Goal: Task Accomplishment & Management: Manage account settings

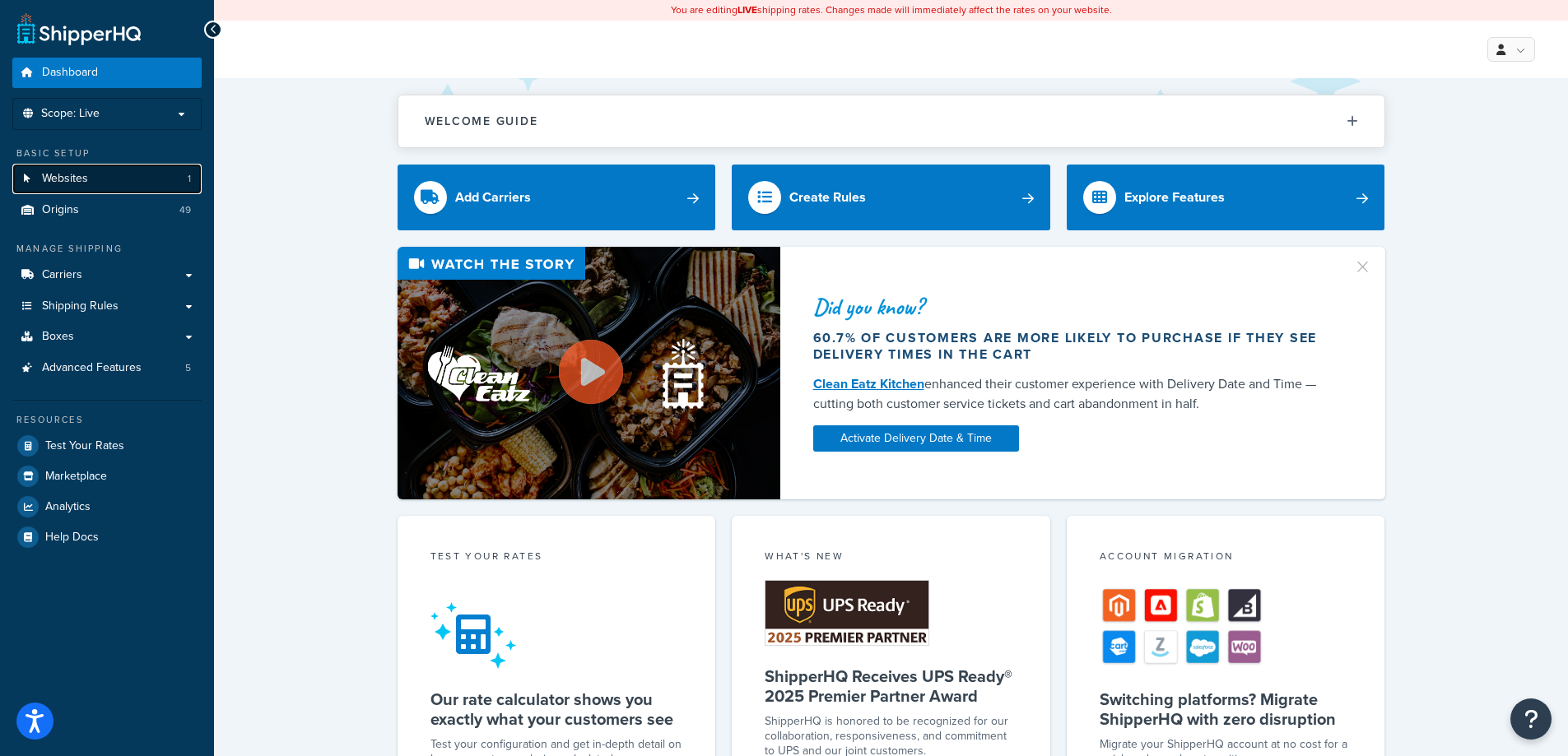
click at [121, 171] on link "Websites 1" at bounding box center [106, 179] width 189 height 31
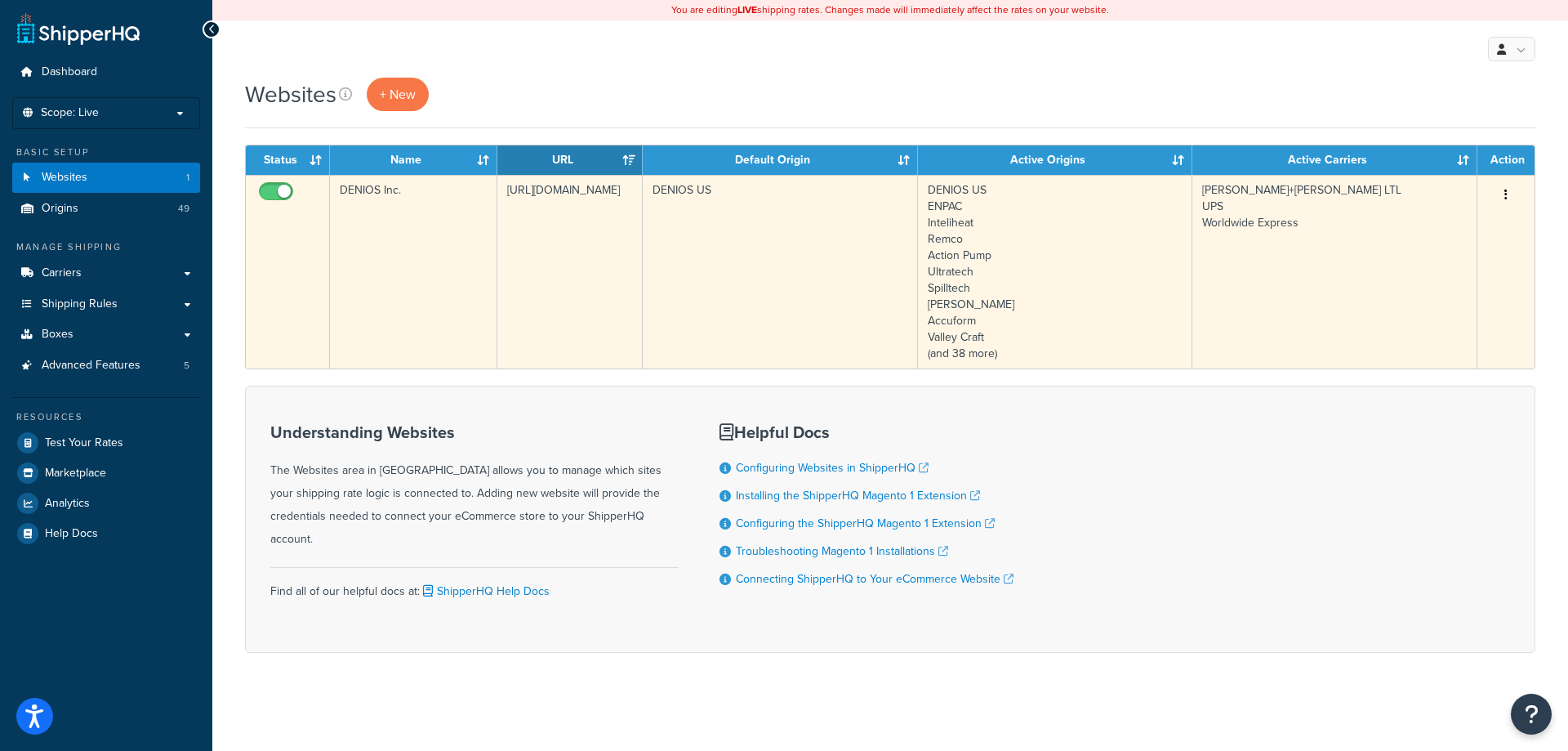
click at [541, 263] on td "https://magento-us.denios.com" at bounding box center [570, 271] width 145 height 193
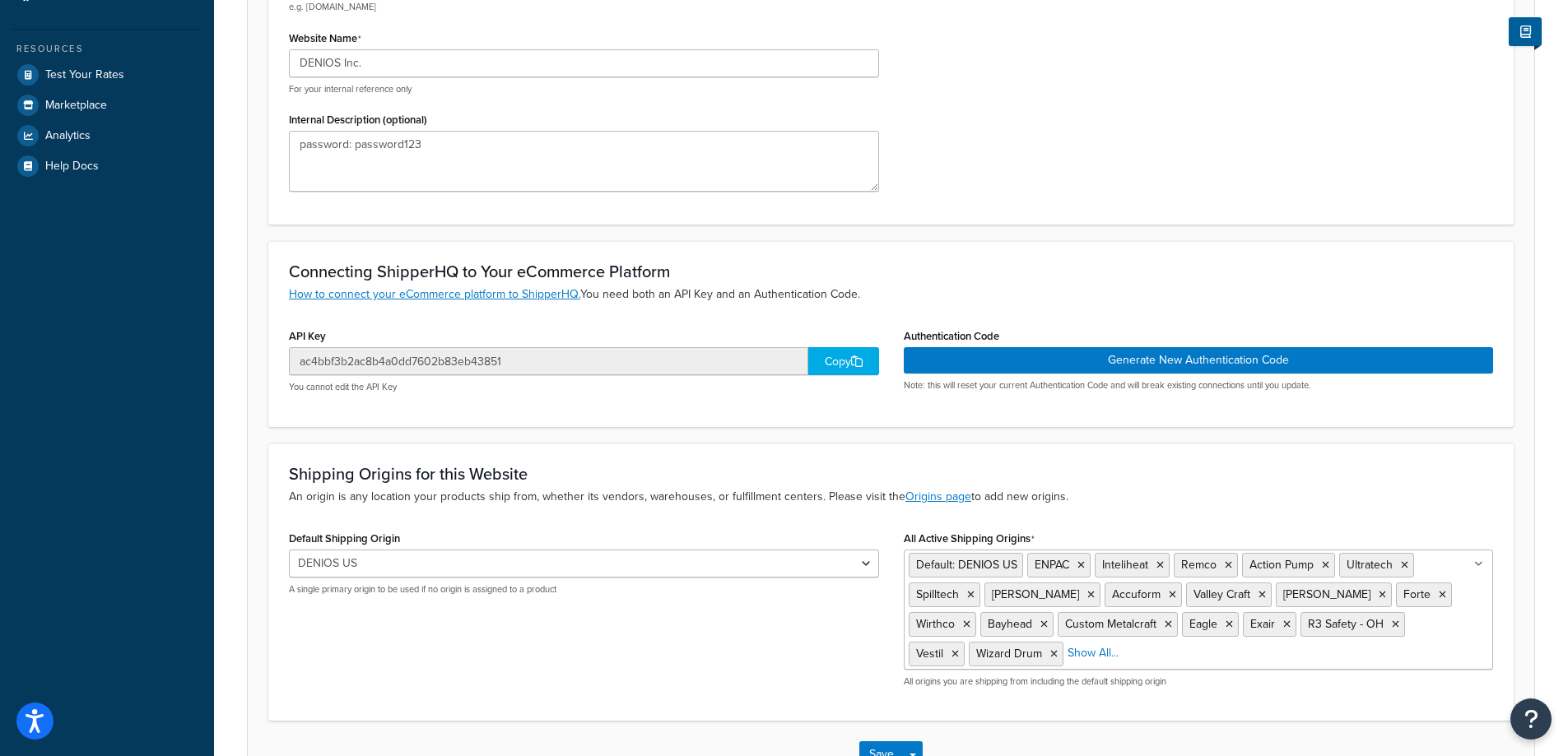
scroll to position [488, 0]
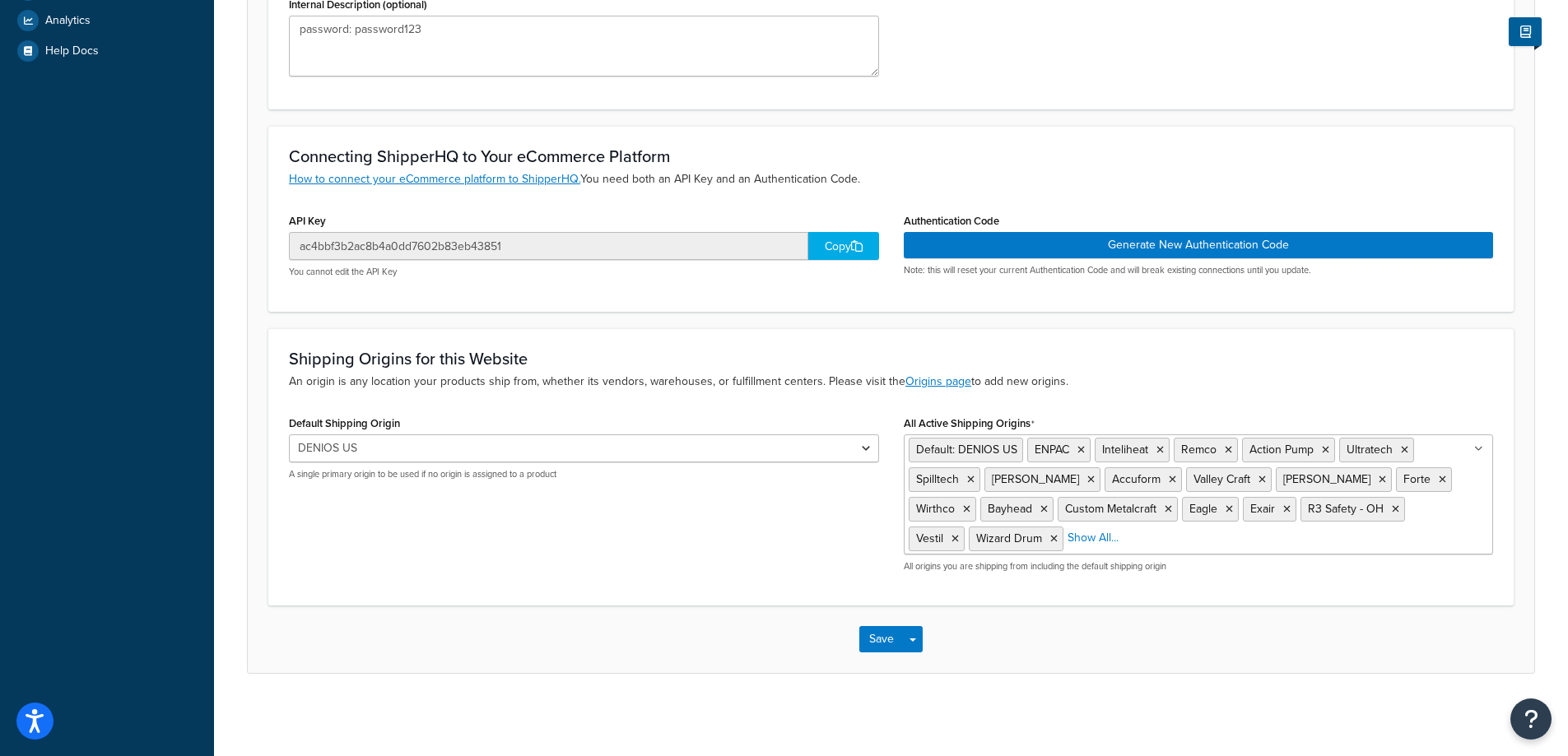
click at [1130, 546] on ul "Default: DENIOS US ENPAC Inteliheat Remco Action Pump Ultratech Spilltech [PERS…" at bounding box center [1198, 495] width 590 height 121
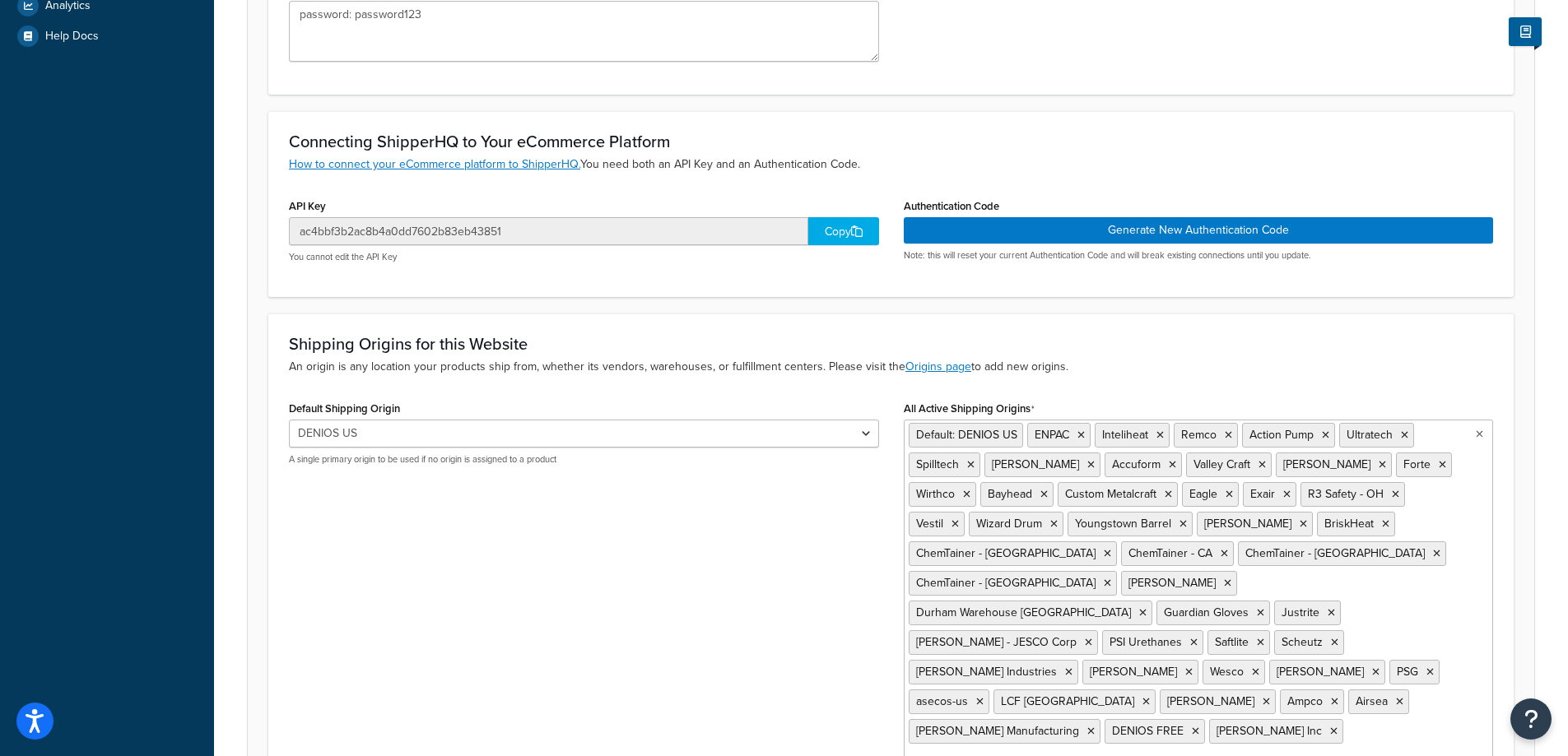
scroll to position [636, 0]
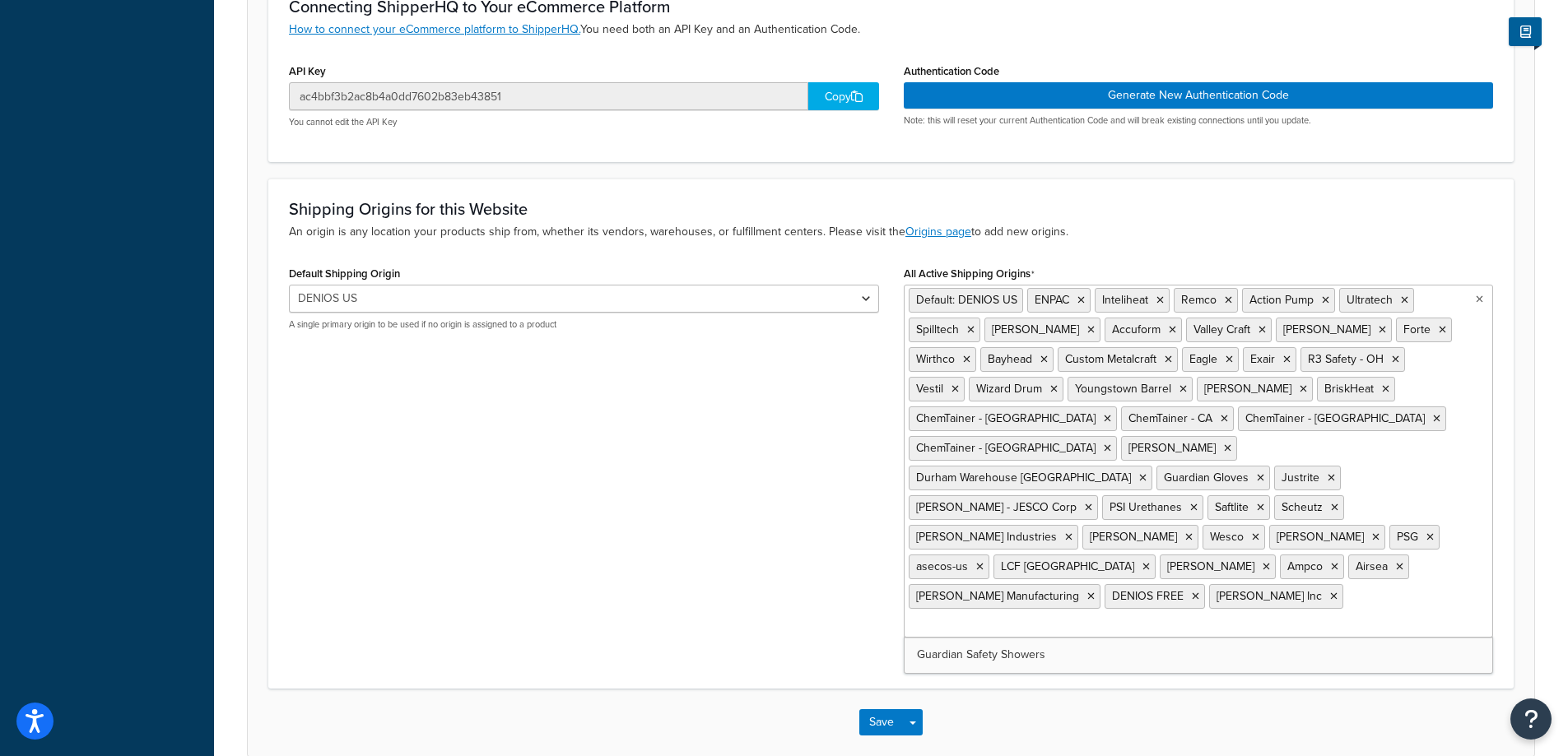
click at [716, 534] on div "Default Shipping Origin DENIOS [GEOGRAPHIC_DATA] ENPAC Inteliheat Remco Action …" at bounding box center [891, 464] width 1229 height 406
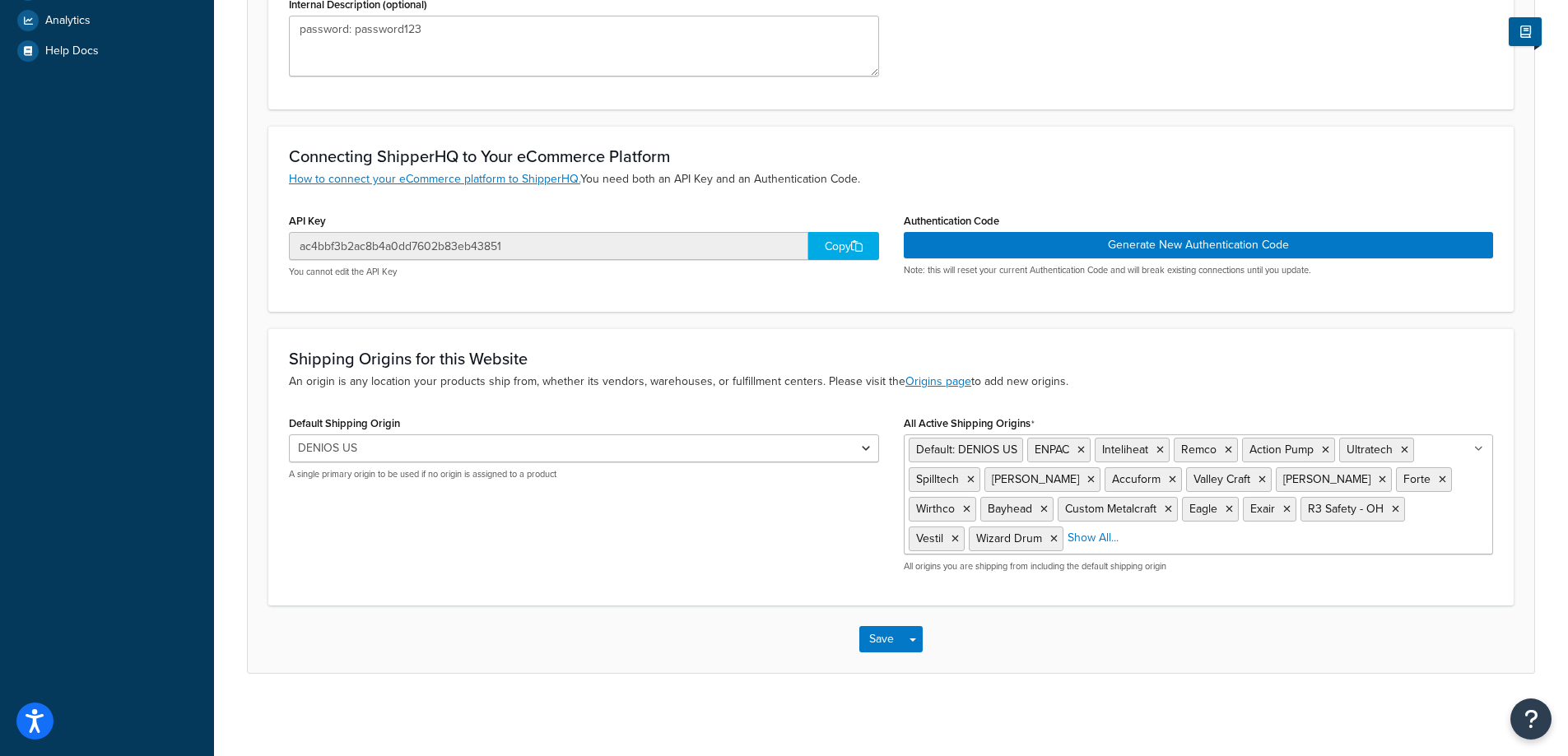
scroll to position [488, 0]
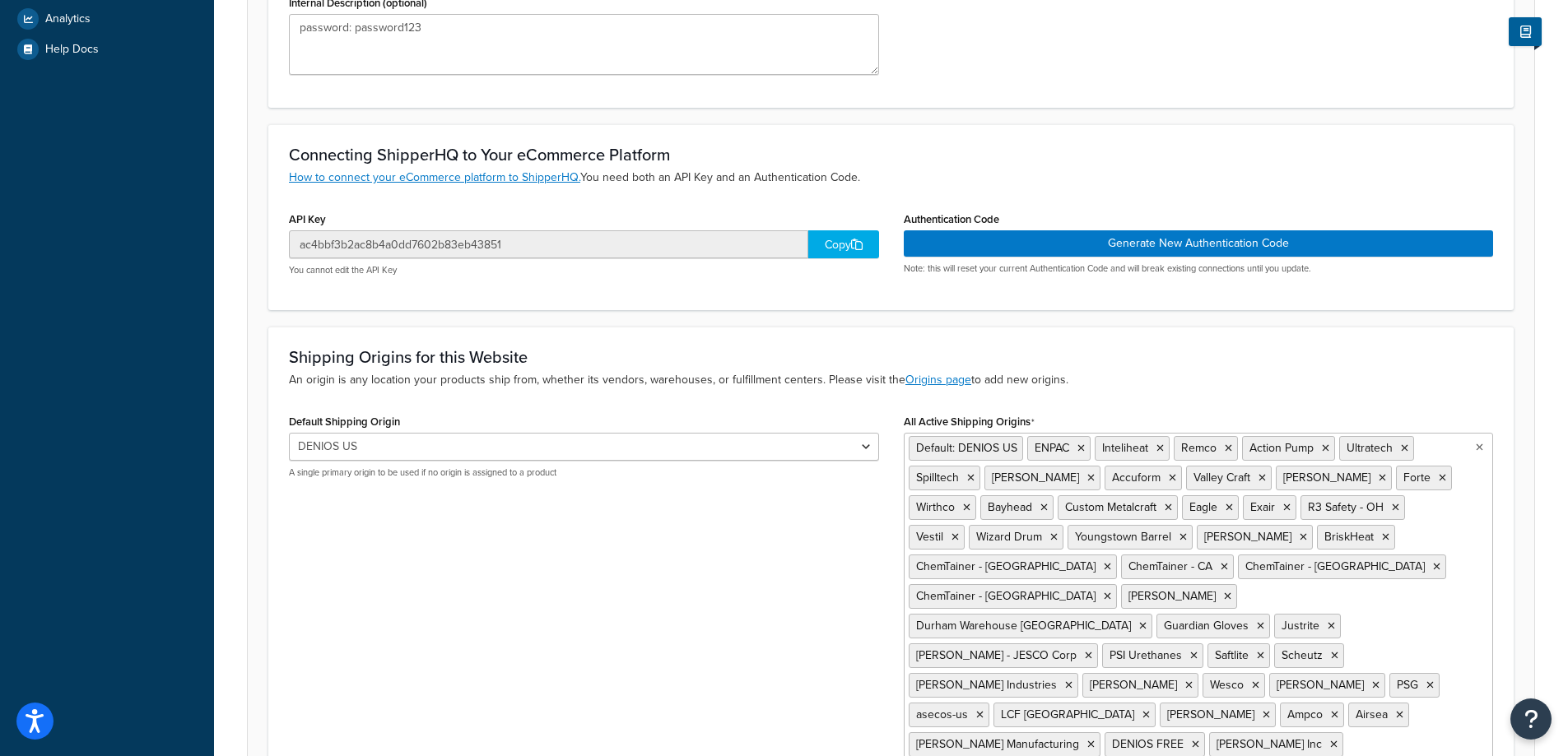
click at [1171, 547] on ul "Default: DENIOS US ENPAC Inteliheat Remco Action Pump Ultratech Spilltech [PERS…" at bounding box center [1198, 609] width 590 height 353
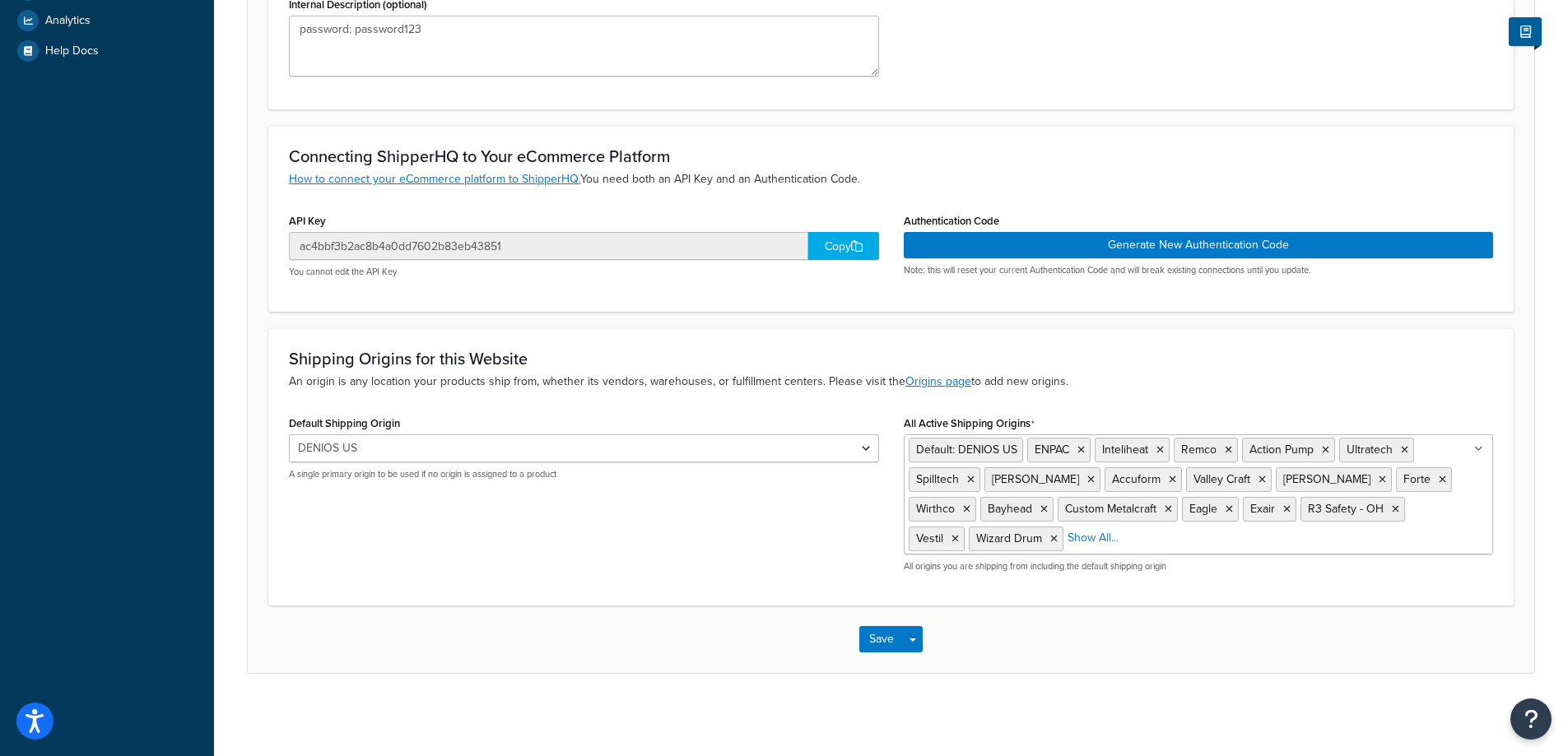
drag, startPoint x: 788, startPoint y: 580, endPoint x: 840, endPoint y: 585, distance: 52.2
click at [789, 580] on div "Default Shipping Origin DENIOS [GEOGRAPHIC_DATA] ENPAC Inteliheat Remco Action …" at bounding box center [891, 498] width 1229 height 174
click at [1102, 547] on ul "Default: DENIOS US ENPAC Inteliheat Remco Action Pump Ultratech Spilltech [PERS…" at bounding box center [1198, 495] width 590 height 121
click at [776, 480] on div "Default Shipping Origin DENIOS [GEOGRAPHIC_DATA] ENPAC Inteliheat Remco Action …" at bounding box center [891, 498] width 1229 height 174
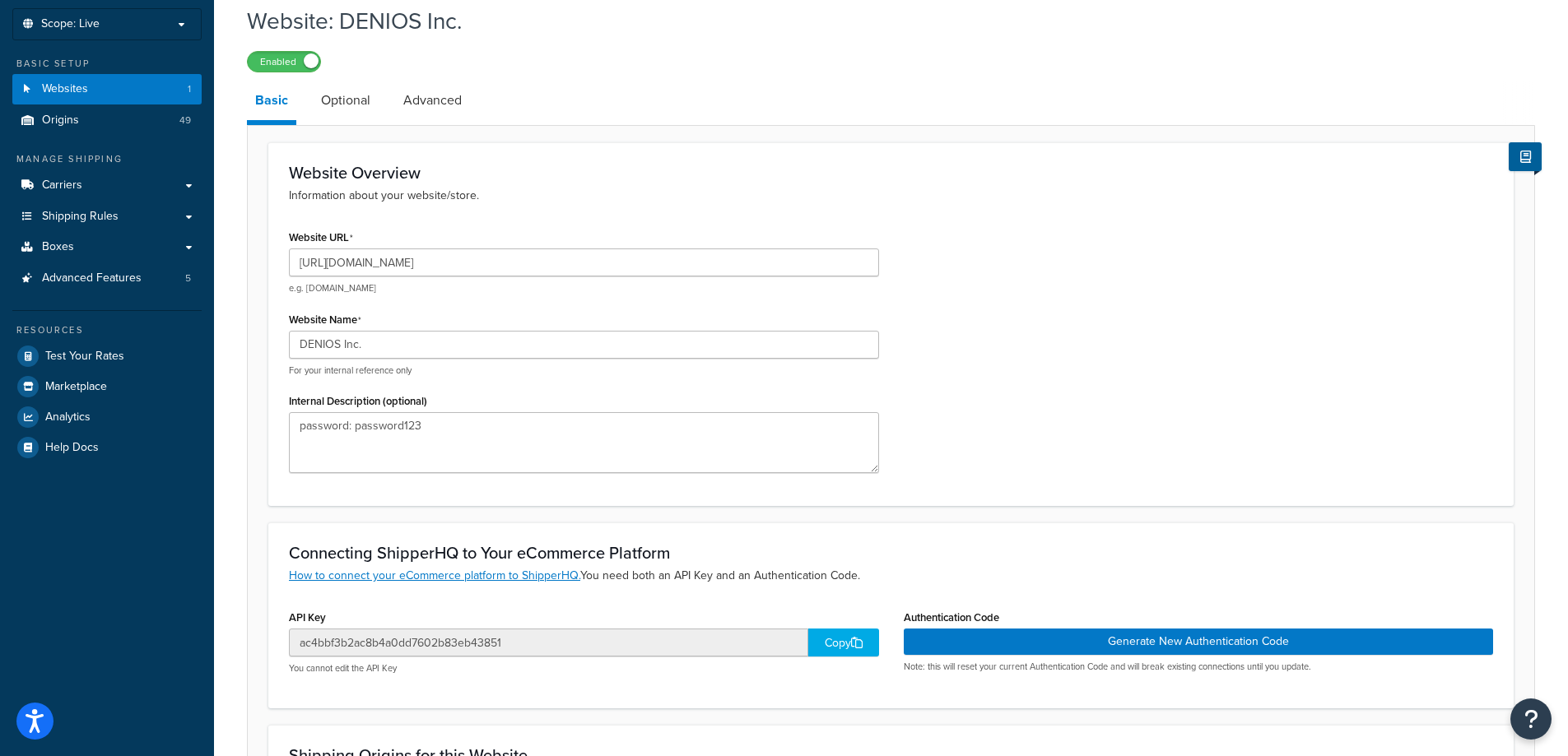
scroll to position [0, 0]
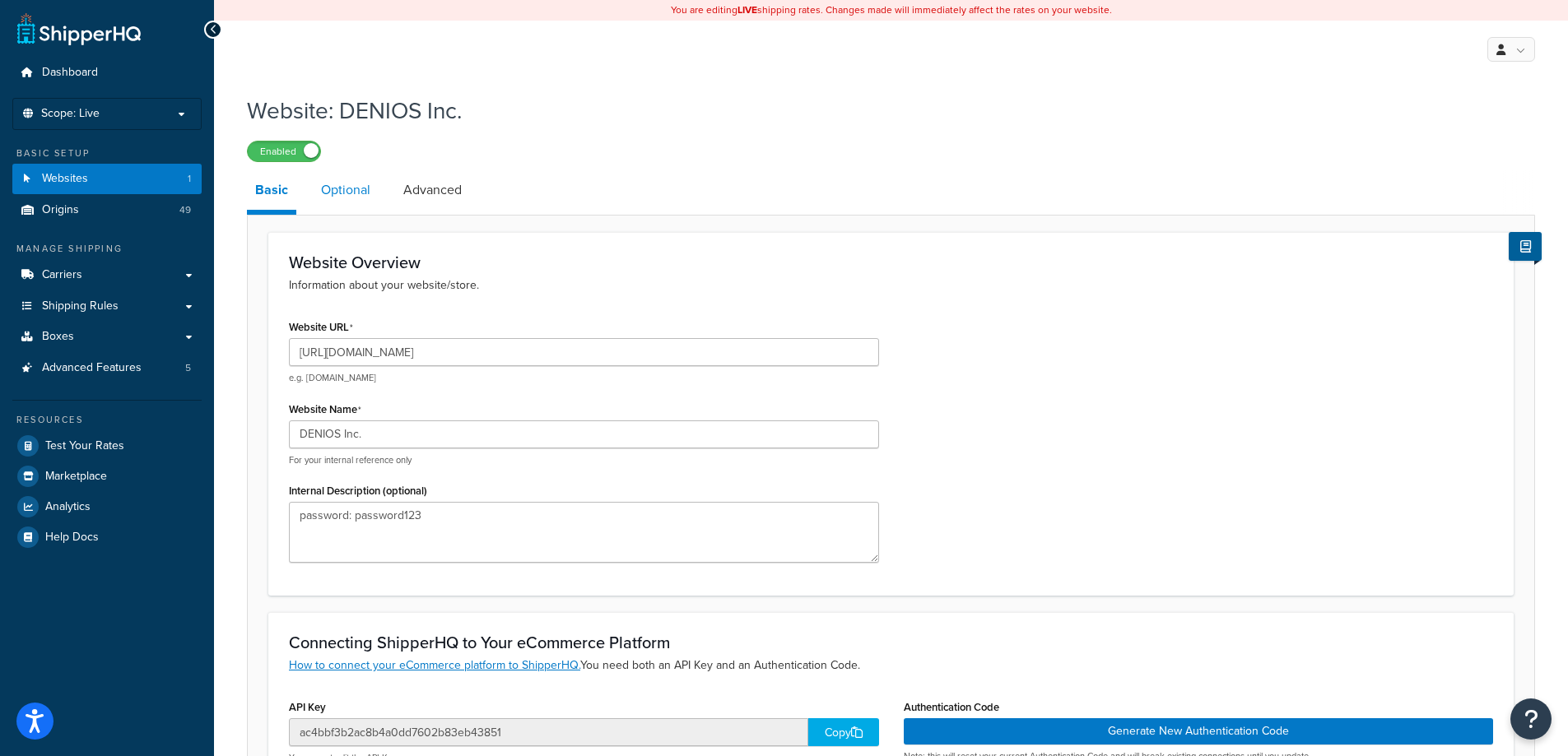
click at [363, 201] on link "Optional" at bounding box center [345, 190] width 66 height 40
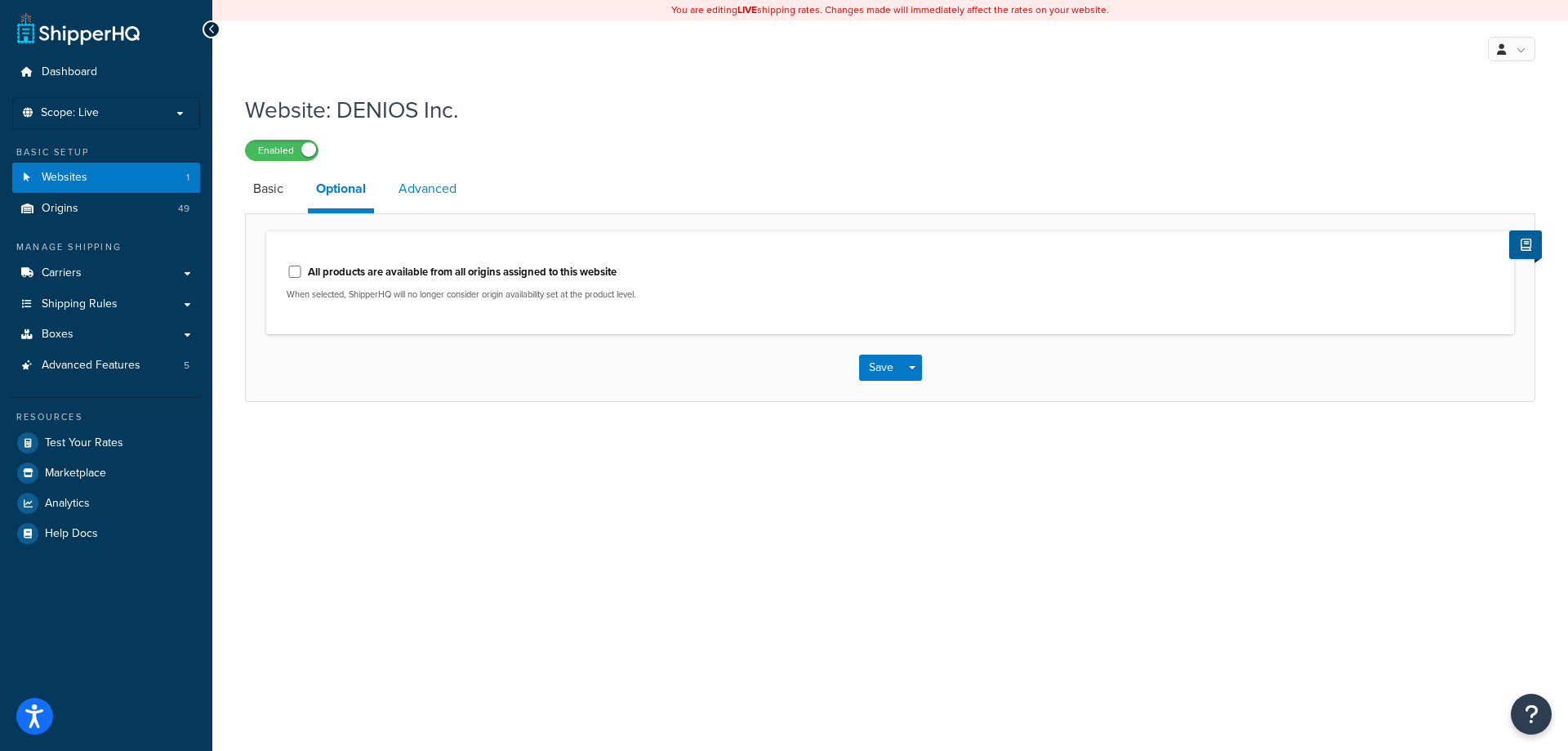
click at [455, 197] on link "Advanced" at bounding box center [428, 188] width 75 height 39
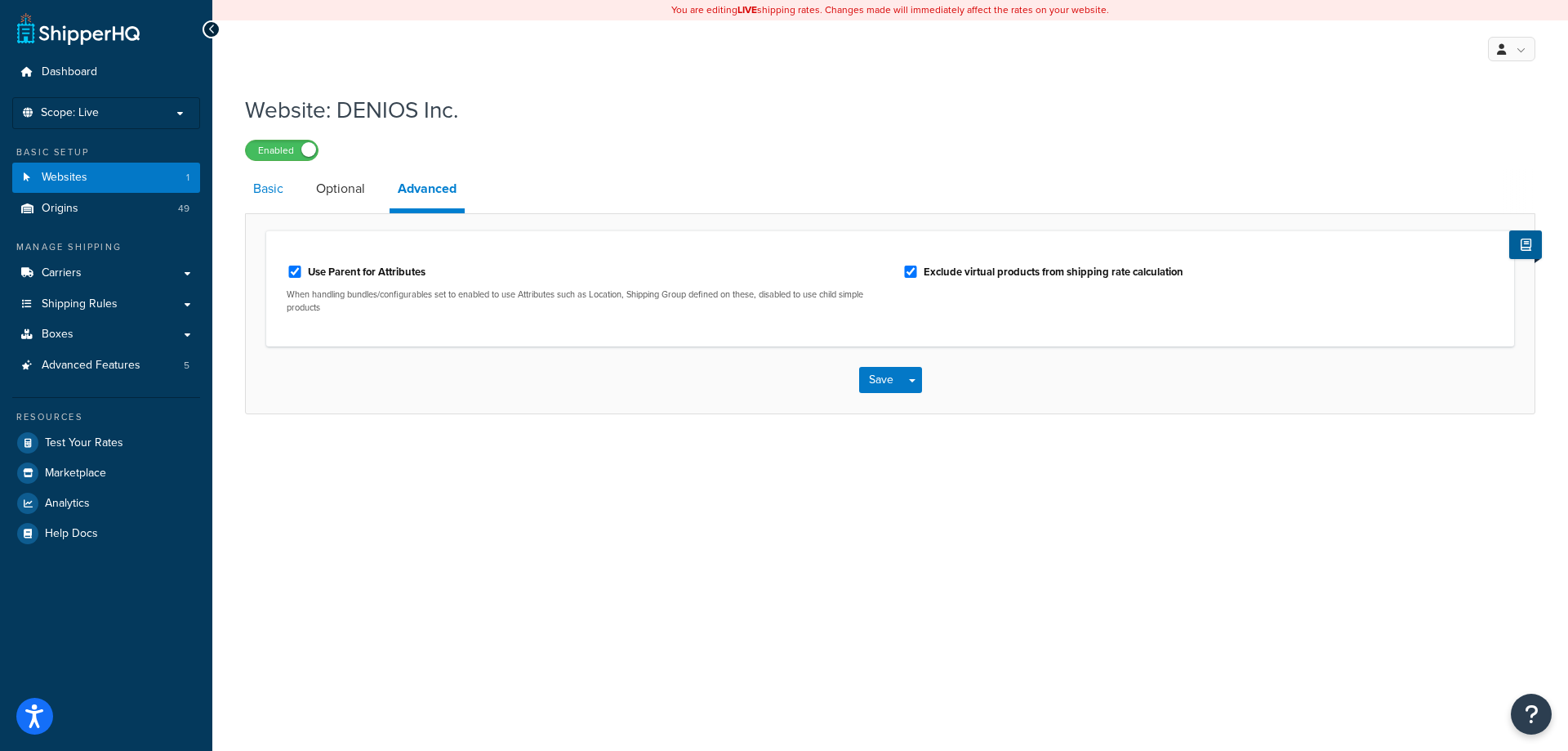
click at [281, 189] on link "Basic" at bounding box center [268, 188] width 46 height 39
